Goal: Information Seeking & Learning: Compare options

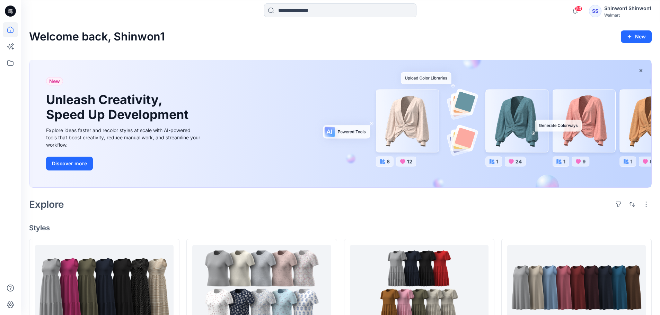
click at [328, 7] on input at bounding box center [340, 10] width 152 height 14
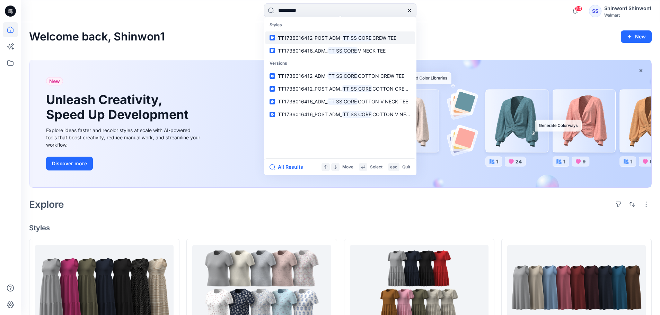
type input "**********"
click at [369, 41] on mark "TT SS CORE" at bounding box center [357, 38] width 30 height 8
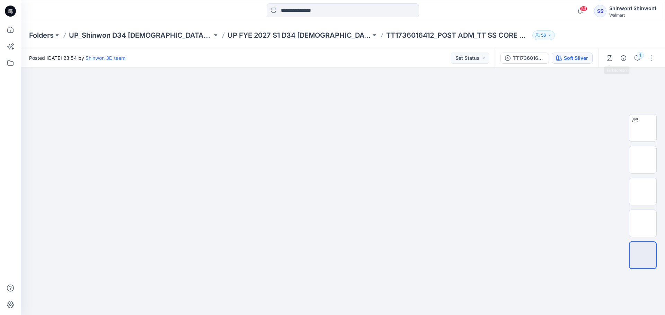
click at [561, 56] on icon "button" at bounding box center [559, 58] width 6 height 6
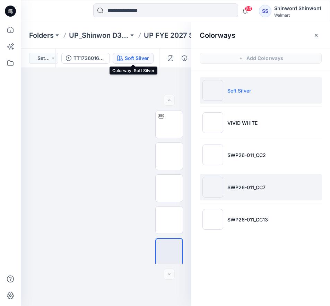
click at [251, 180] on li "SWP26-011_CC7" at bounding box center [260, 187] width 122 height 26
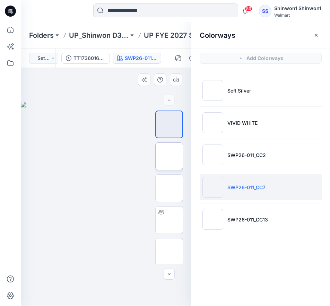
click at [169, 156] on img at bounding box center [169, 156] width 0 height 0
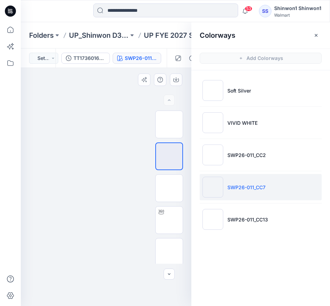
click at [118, 102] on img at bounding box center [106, 102] width 170 height 0
click at [101, 102] on img at bounding box center [106, 102] width 170 height 0
click at [107, 102] on img at bounding box center [106, 102] width 170 height 0
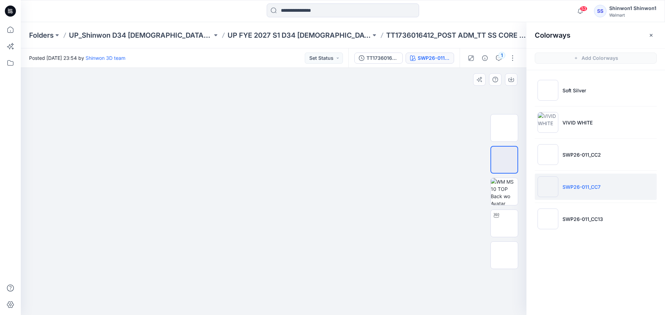
click at [276, 68] on img at bounding box center [274, 68] width 248 height 0
click at [504, 160] on img at bounding box center [504, 160] width 0 height 0
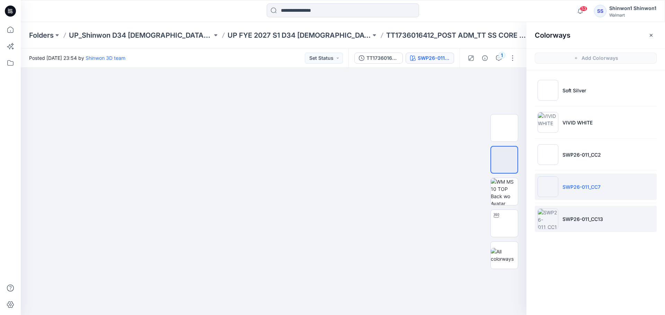
click at [563, 222] on p "SWP26-011_CC13" at bounding box center [582, 219] width 41 height 7
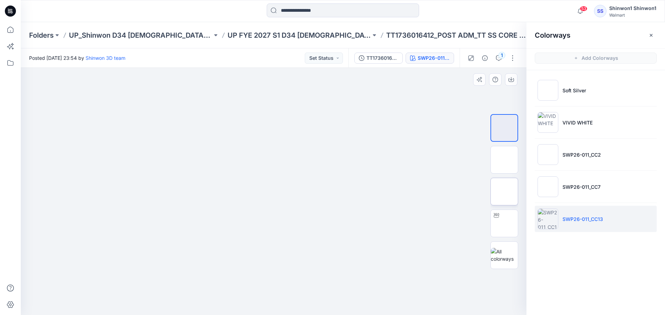
click at [490, 187] on div at bounding box center [504, 192] width 28 height 28
click at [504, 160] on img at bounding box center [504, 160] width 0 height 0
drag, startPoint x: 578, startPoint y: 249, endPoint x: 562, endPoint y: 245, distance: 16.3
click at [578, 249] on div "Colorways Add Colorways Soft Silver VIVID WHITE SWP26-011_CC2 SWP26-011_CC7 SWP…" at bounding box center [595, 168] width 139 height 293
click at [335, 11] on input at bounding box center [343, 10] width 152 height 14
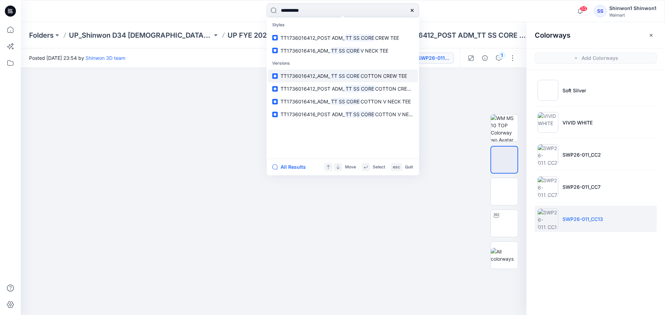
type input "**********"
click at [360, 74] on span "COTTON CREW TEE" at bounding box center [383, 76] width 46 height 6
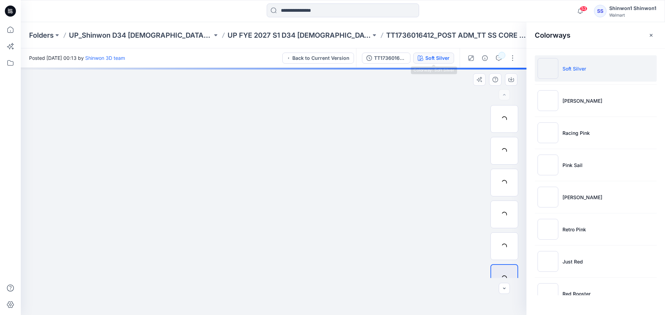
click at [437, 57] on div "Soft Silver" at bounding box center [437, 58] width 24 height 8
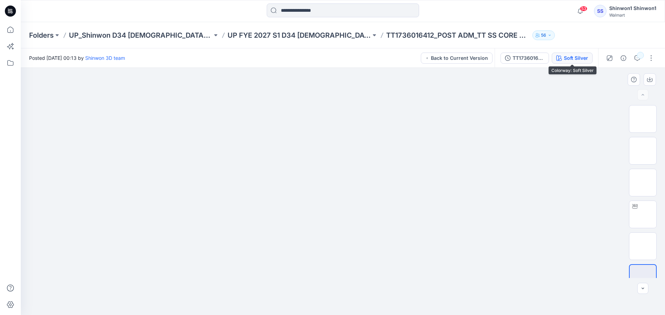
click at [586, 61] on div "Soft Silver" at bounding box center [576, 58] width 24 height 8
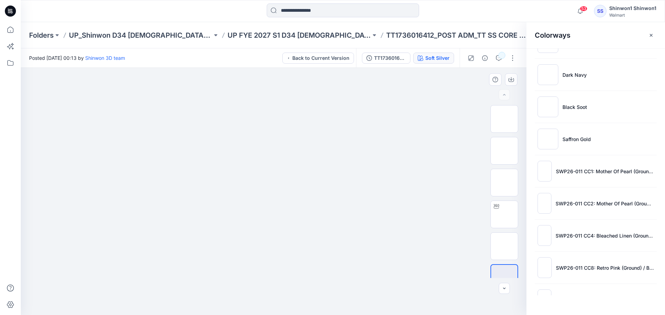
scroll to position [485, 0]
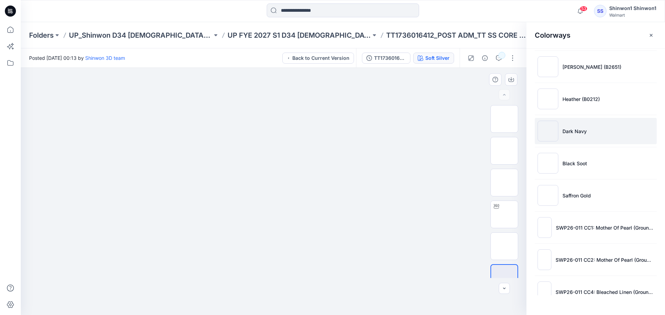
click at [585, 133] on p "Dark Navy" at bounding box center [574, 131] width 24 height 7
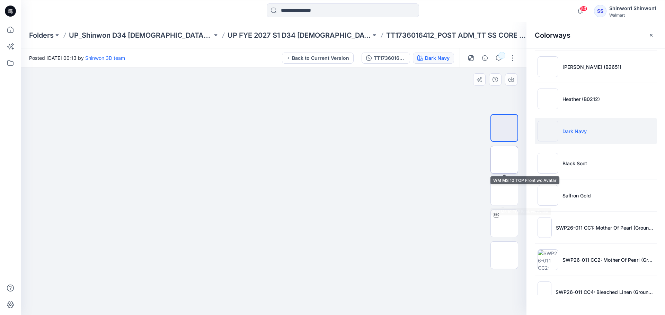
click at [504, 160] on img at bounding box center [504, 160] width 0 height 0
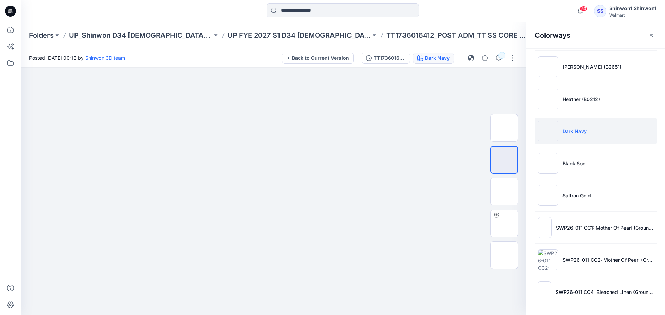
drag, startPoint x: 422, startPoint y: 241, endPoint x: 657, endPoint y: 144, distance: 254.3
click at [422, 241] on div at bounding box center [274, 192] width 506 height 248
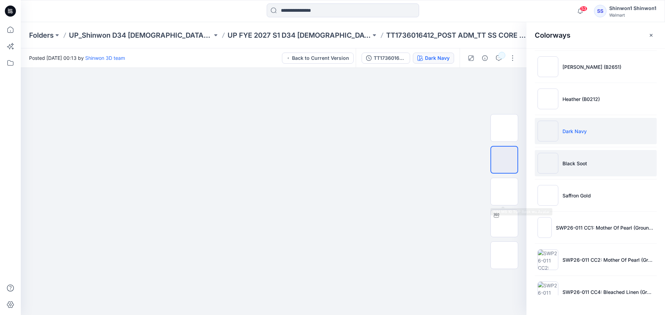
click at [569, 161] on p "Black Soot" at bounding box center [574, 163] width 25 height 7
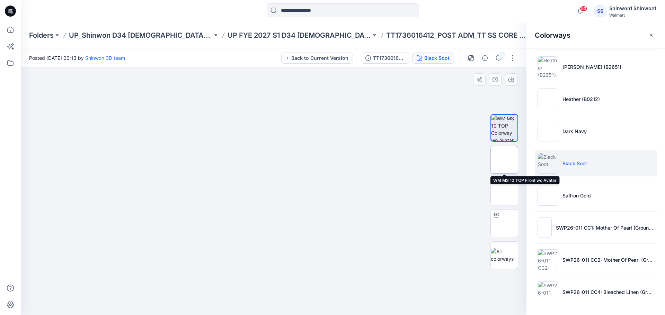
click at [504, 160] on img at bounding box center [504, 160] width 0 height 0
